Goal: Check status

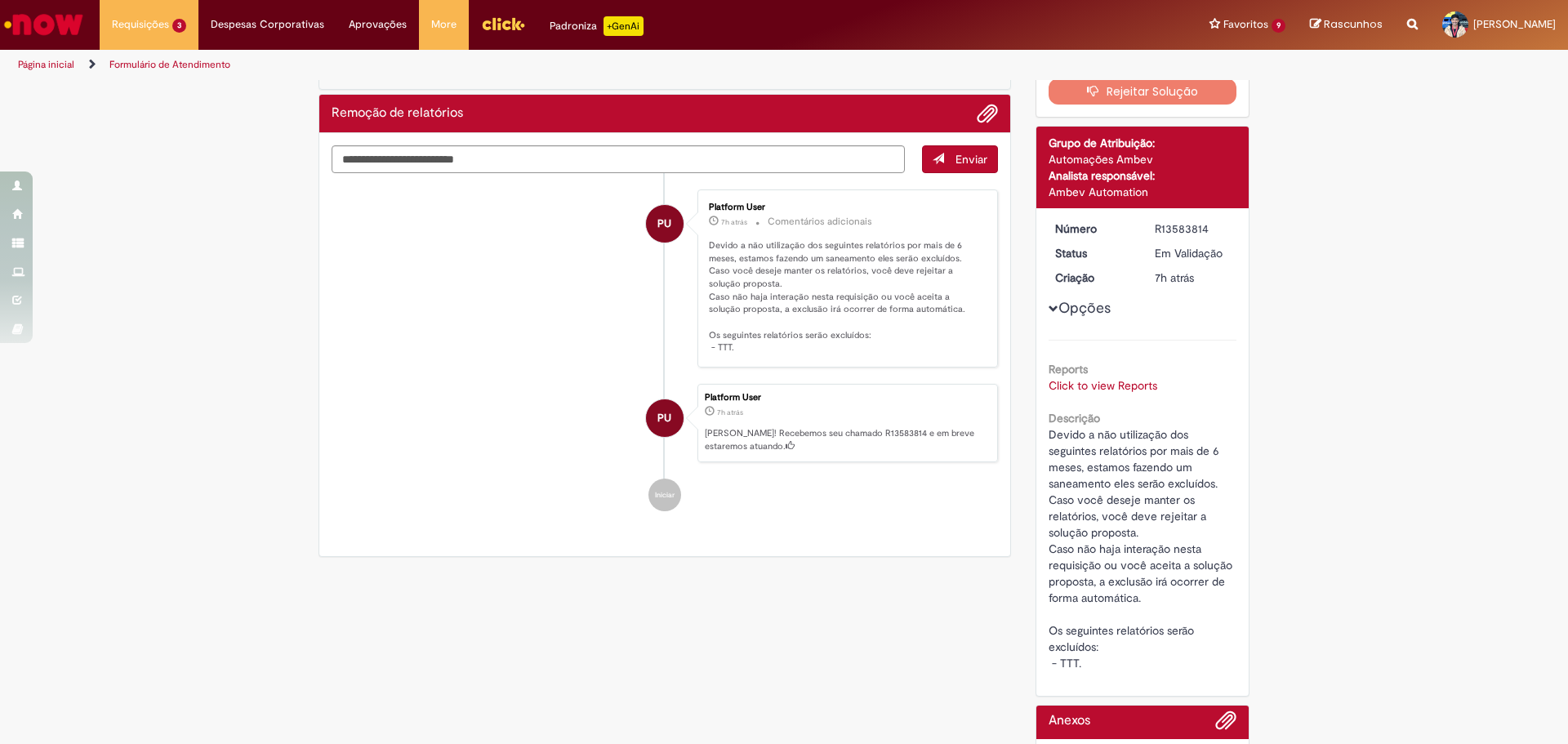
scroll to position [194, 0]
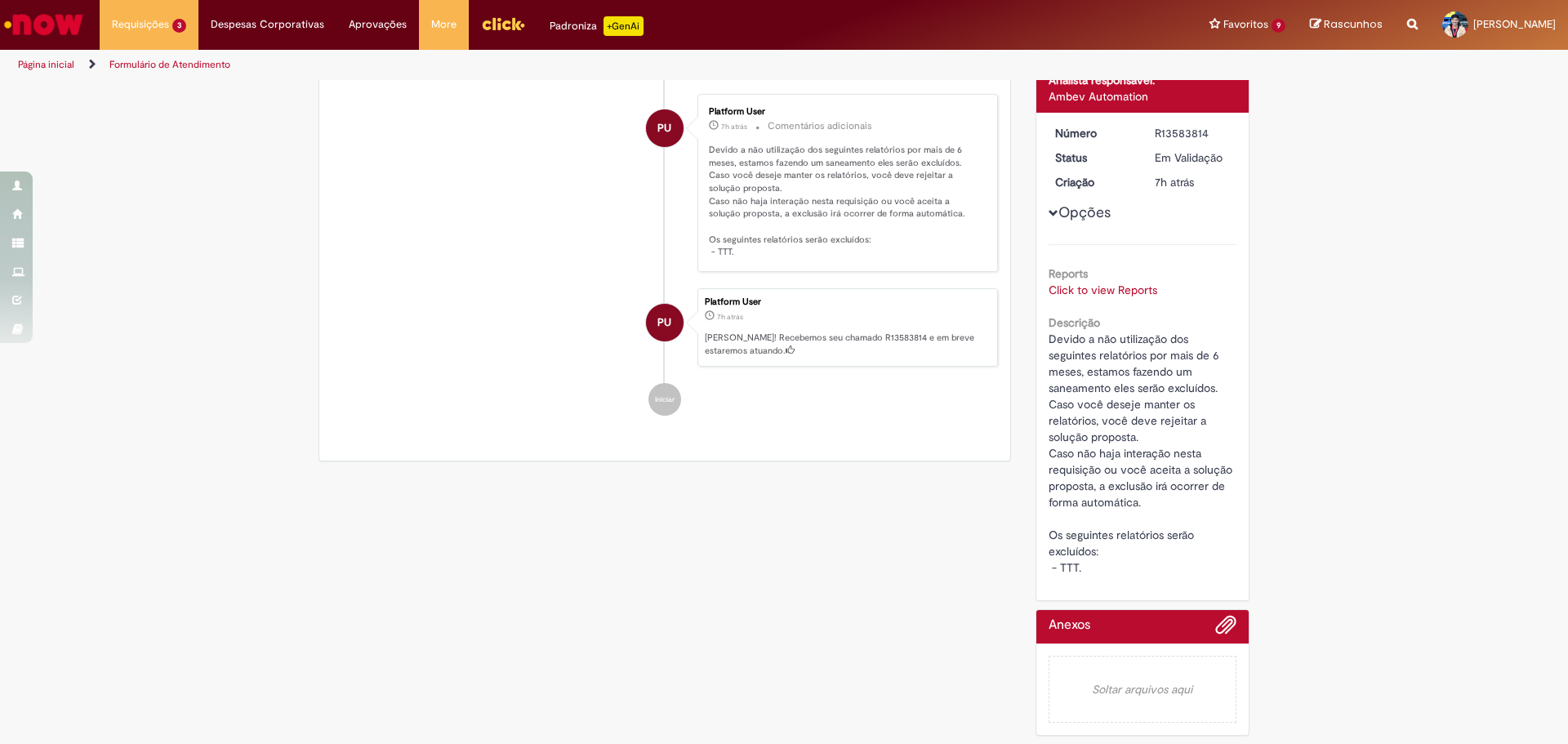
click at [1098, 283] on link "Click to view Reports" at bounding box center [1103, 290] width 109 height 14
click at [1135, 283] on link "Click to view Reports" at bounding box center [1103, 290] width 109 height 14
click at [1147, 283] on link "Click to view Reports" at bounding box center [1103, 290] width 109 height 14
click at [1106, 208] on td "96453a633bd8e6d0258cc347f4e45ab0" at bounding box center [1070, 217] width 195 height 30
click at [1181, 212] on td "TTT" at bounding box center [1191, 217] width 44 height 30
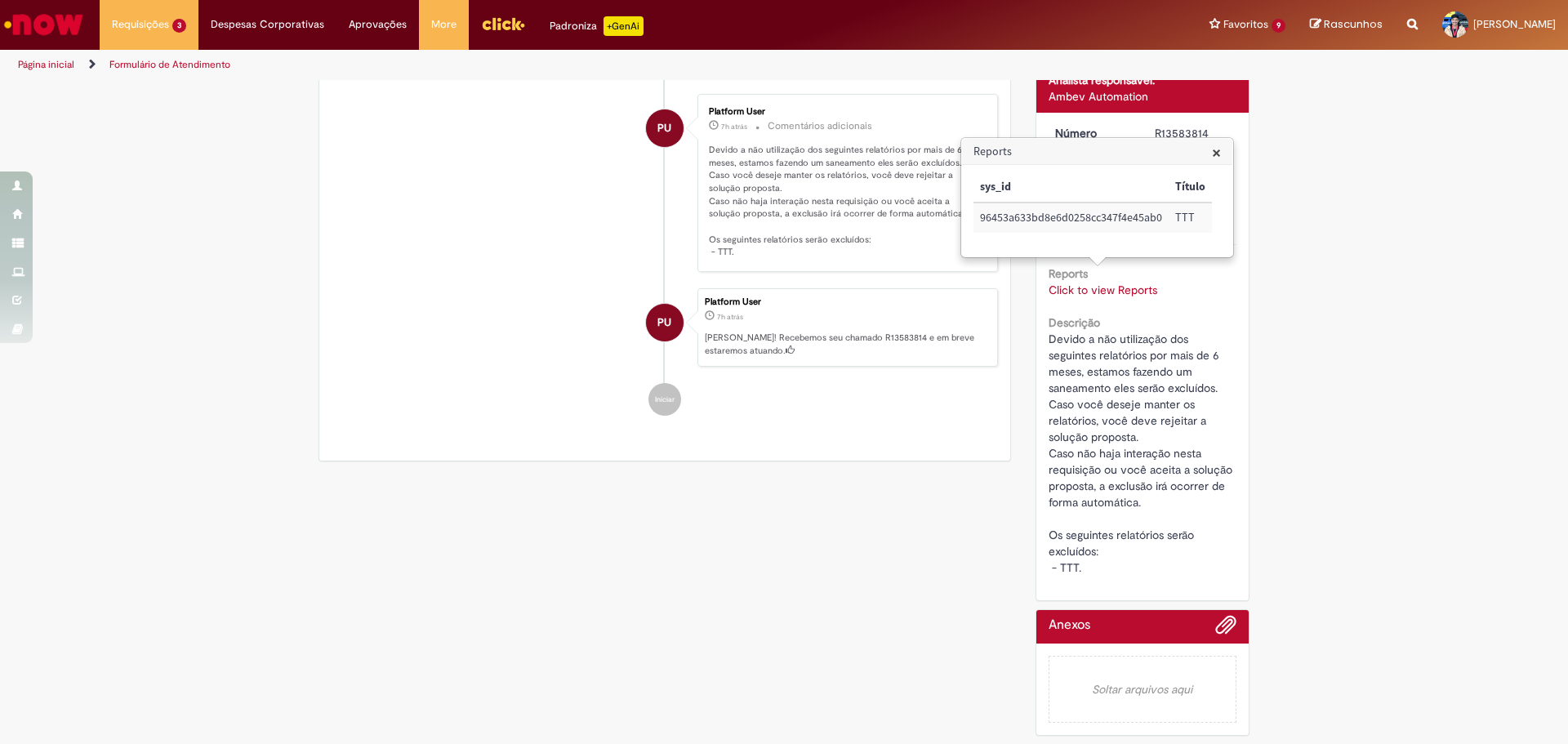
click at [1341, 272] on div "Verificar Código de Barras Aguardando Aprovação Aguardando atendimento Em andam…" at bounding box center [784, 324] width 1568 height 839
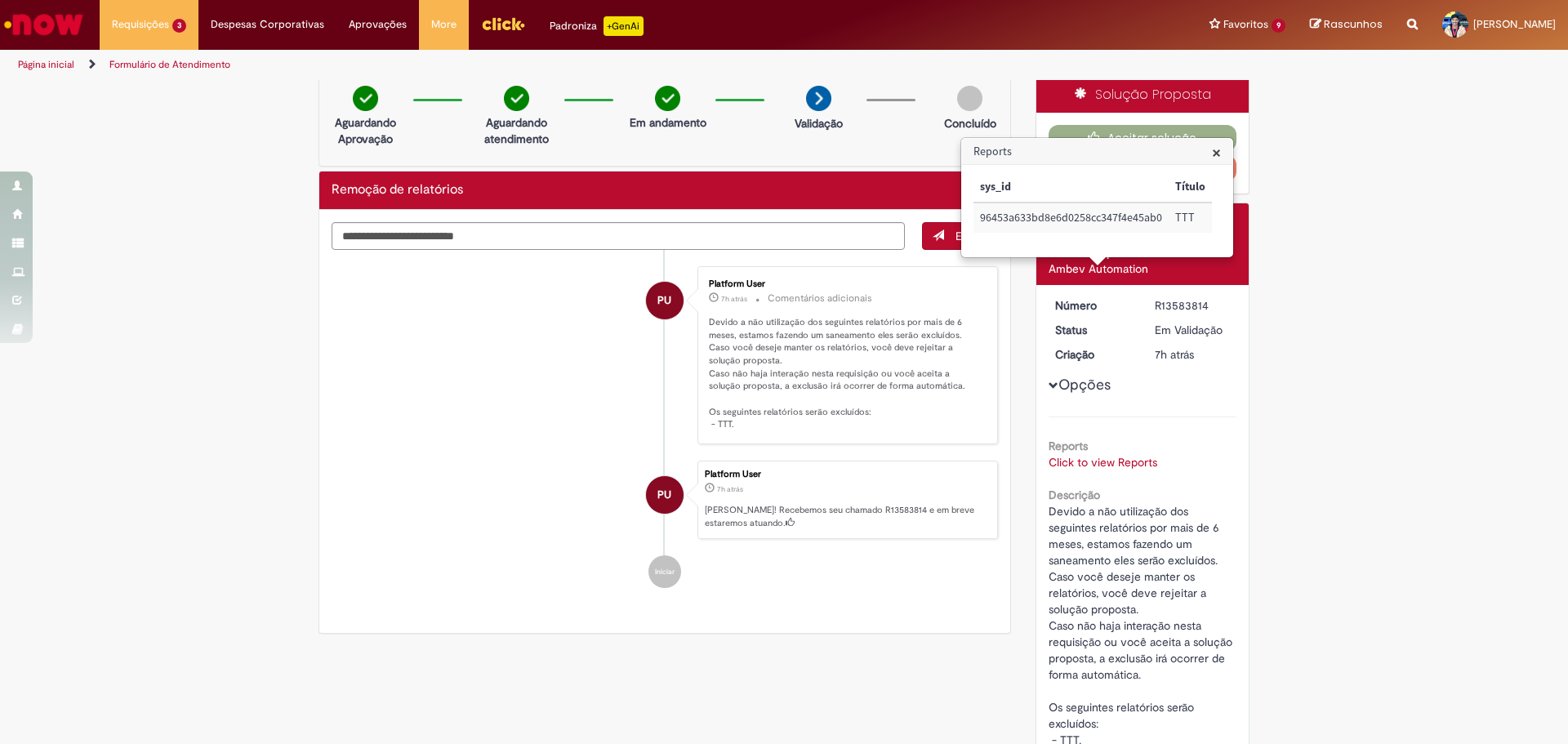
scroll to position [0, 0]
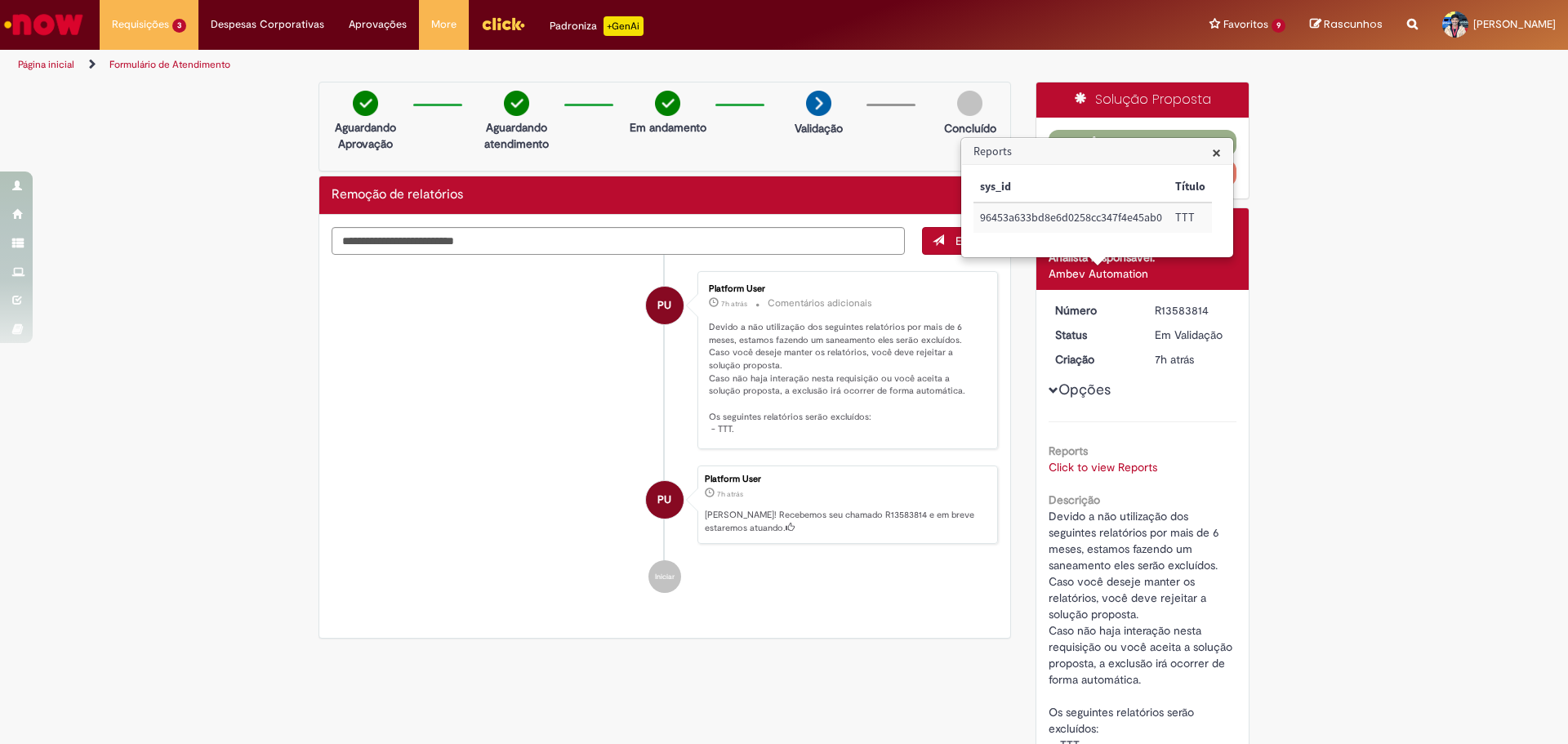
drag, startPoint x: 1267, startPoint y: 352, endPoint x: 1219, endPoint y: 275, distance: 90.7
click at [1267, 351] on div "Verificar Código de Barras Aguardando Aprovação Aguardando atendimento Em andam…" at bounding box center [784, 501] width 1568 height 839
click at [1219, 150] on span "×" at bounding box center [1216, 152] width 9 height 22
